Goal: Transaction & Acquisition: Purchase product/service

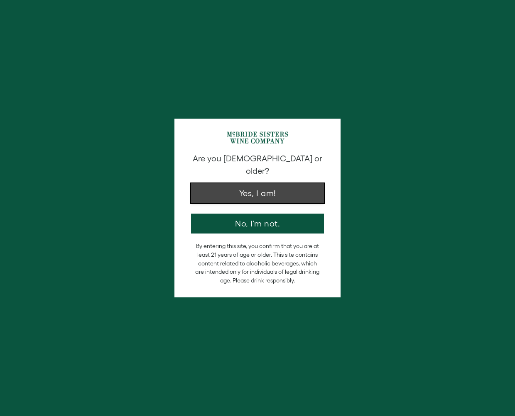
click at [258, 188] on button "Yes, I am!" at bounding box center [257, 193] width 133 height 20
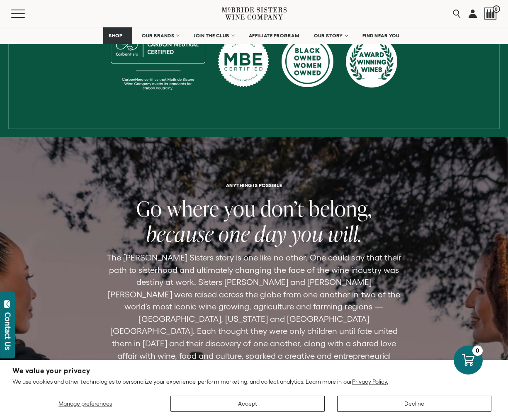
scroll to position [464, 0]
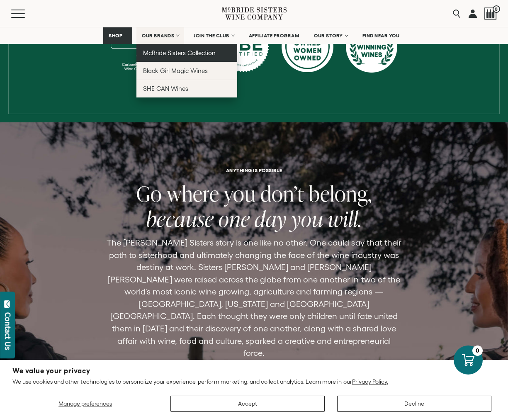
click at [153, 53] on span "McBride Sisters Collection" at bounding box center [179, 52] width 73 height 7
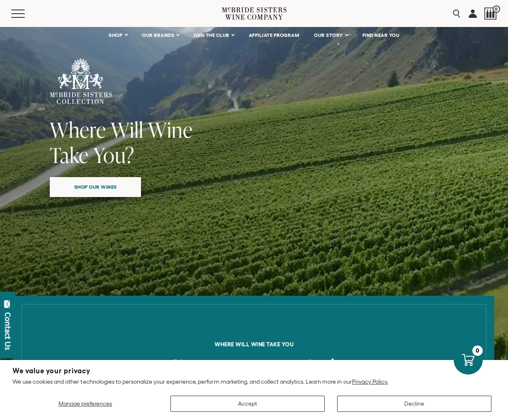
click at [100, 193] on span "Shop our wines" at bounding box center [96, 187] width 72 height 16
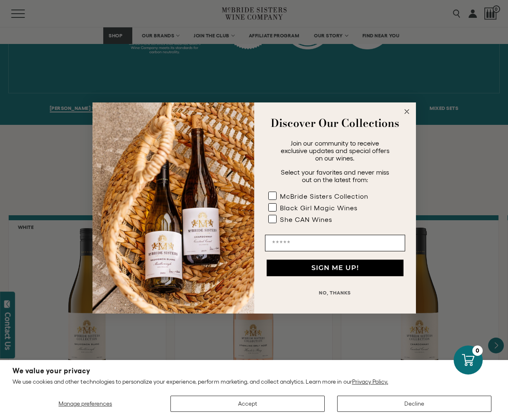
scroll to position [586, 0]
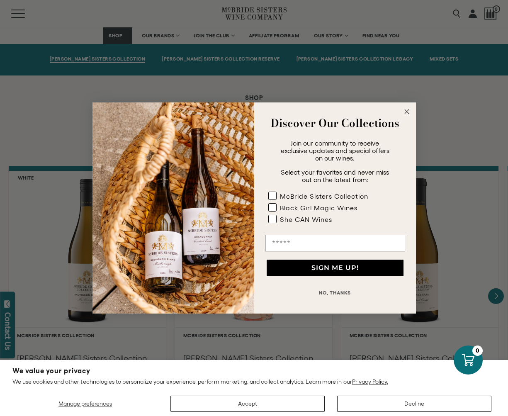
click at [405, 112] on circle "Close dialog" at bounding box center [407, 112] width 10 height 10
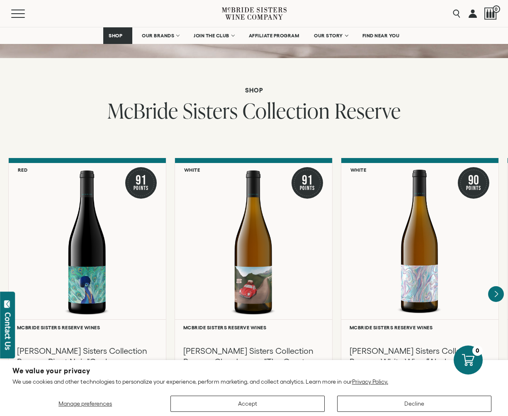
scroll to position [1297, 0]
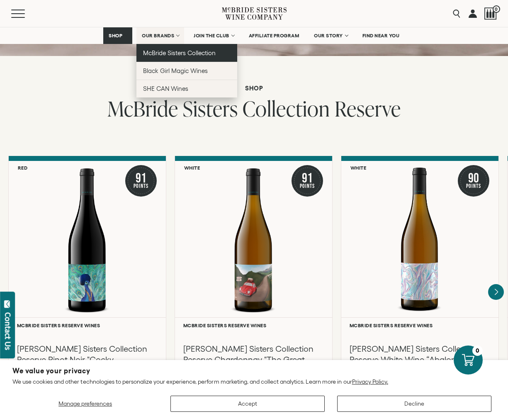
click at [170, 51] on span "McBride Sisters Collection" at bounding box center [179, 52] width 73 height 7
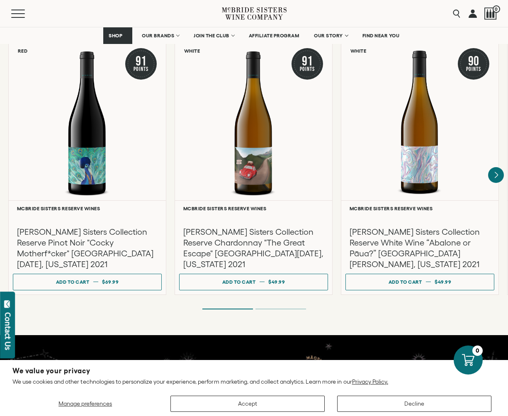
scroll to position [1414, 0]
